Goal: Information Seeking & Learning: Learn about a topic

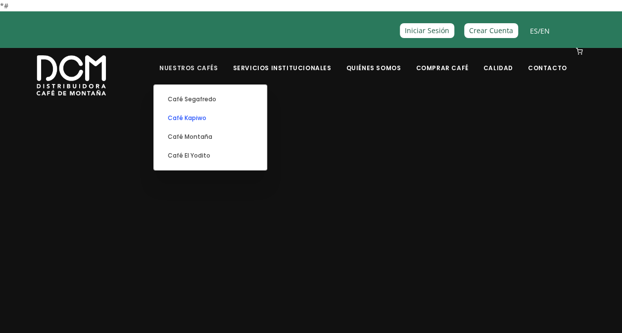
click at [217, 119] on link "Café Kapiwo" at bounding box center [210, 118] width 103 height 19
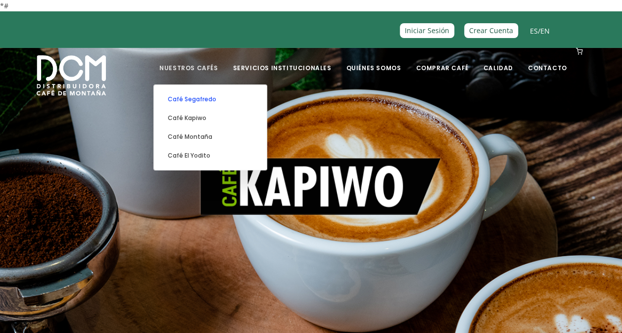
click at [214, 97] on link "Café Segafredo" at bounding box center [210, 99] width 103 height 19
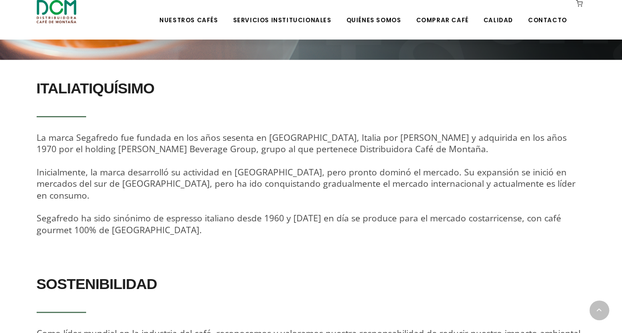
scroll to position [297, 0]
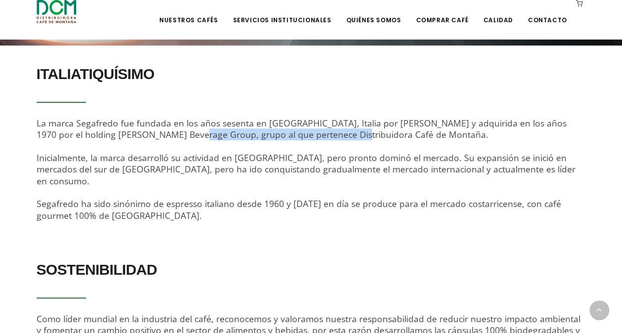
drag, startPoint x: 205, startPoint y: 135, endPoint x: 32, endPoint y: 136, distance: 172.6
click at [32, 136] on div "ITALIATIQUÍSIMO La marca Segafredo fue fundada en los años sesenta en Bolonia, …" at bounding box center [311, 148] width 564 height 176
drag, startPoint x: 32, startPoint y: 136, endPoint x: 40, endPoint y: 133, distance: 7.8
copy span "holding Massimo Zanetti Beverage Group"
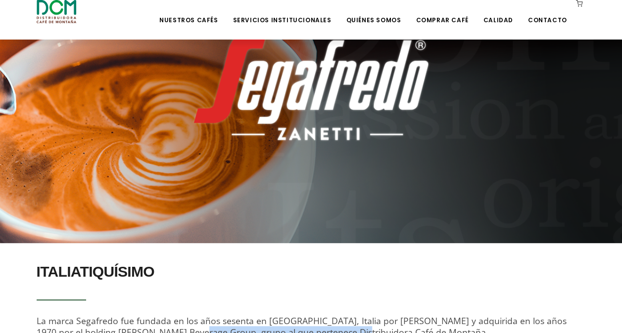
scroll to position [0, 0]
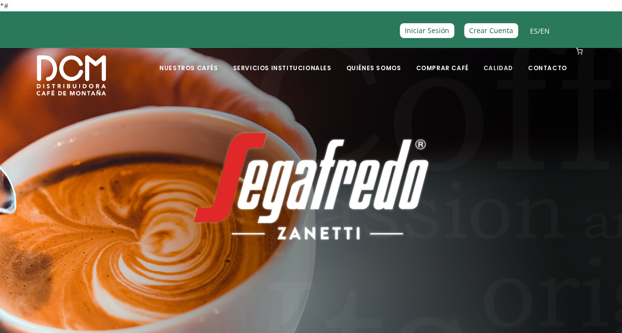
click at [496, 64] on link "Calidad" at bounding box center [498, 60] width 42 height 23
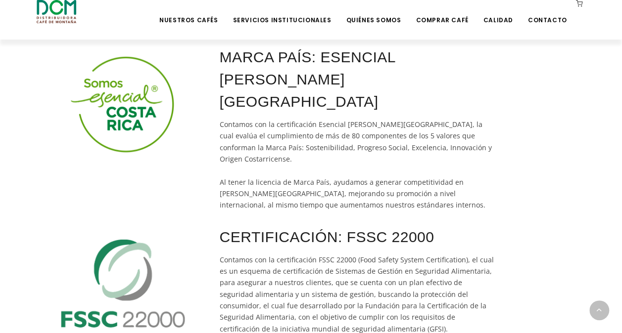
scroll to position [288, 0]
